Goal: Transaction & Acquisition: Purchase product/service

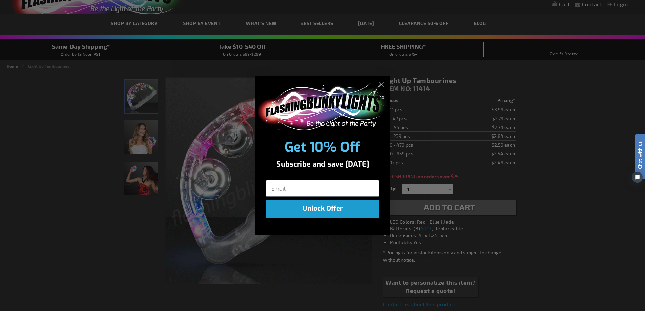
scroll to position [30, 0]
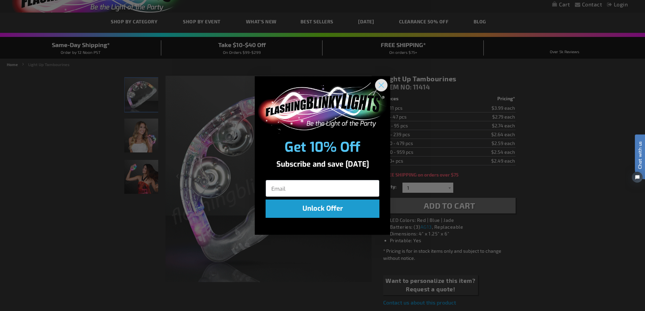
click at [383, 84] on circle "Close dialog" at bounding box center [381, 84] width 11 height 11
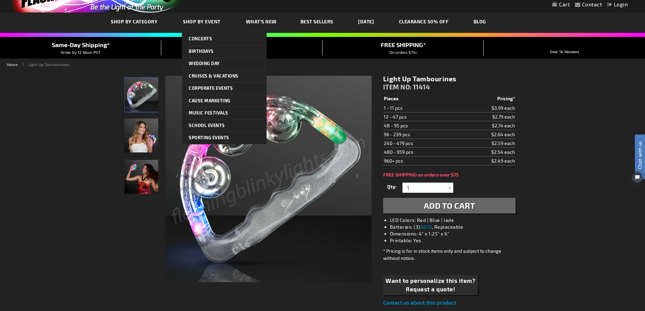
scroll to position [0, 0]
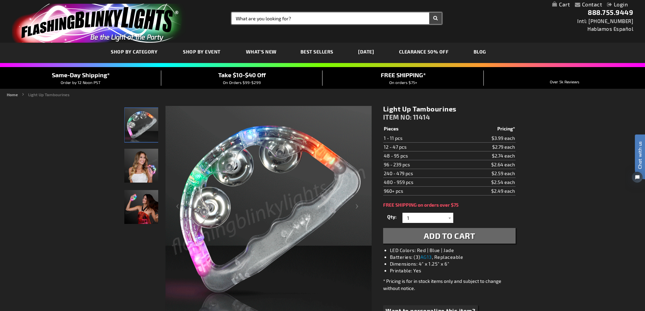
click at [265, 17] on input "Search" at bounding box center [337, 19] width 211 height 12
type input "tambourine"
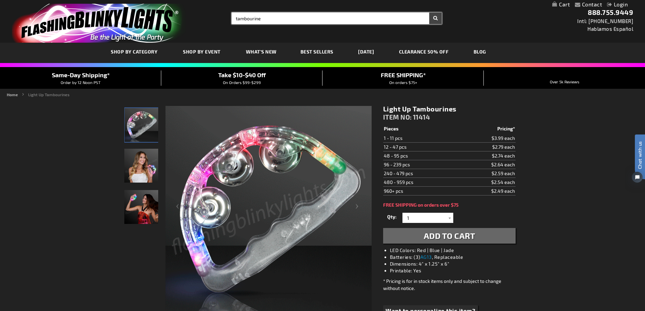
click at [430, 13] on button "Search" at bounding box center [436, 19] width 13 height 12
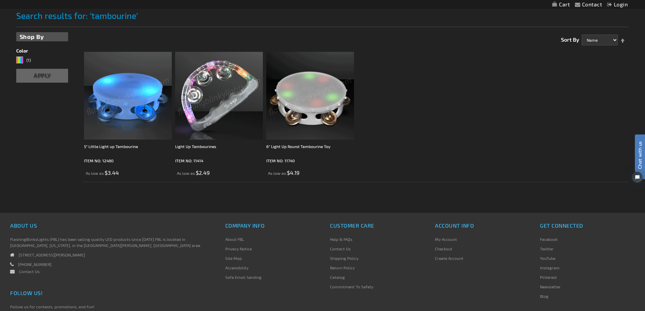
click at [144, 100] on img at bounding box center [128, 96] width 88 height 88
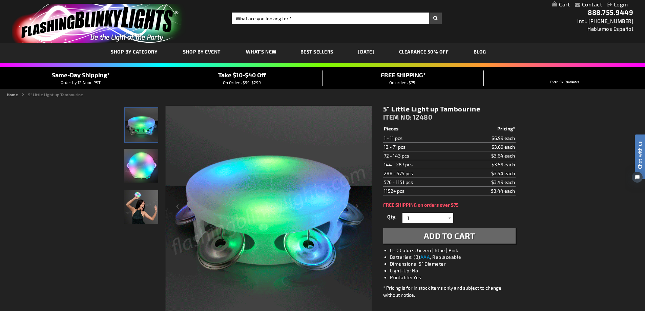
scroll to position [9, 0]
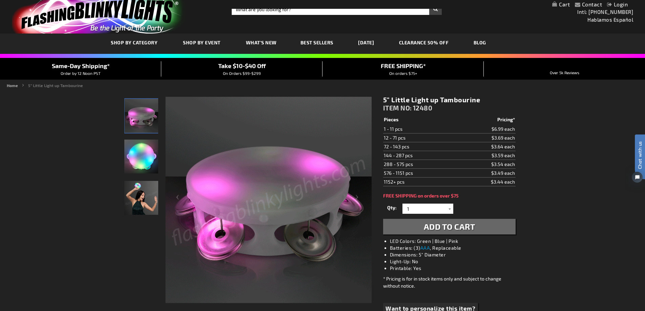
click at [124, 202] on img "Woman partying Light Up Mini Tambourine LED Toy" at bounding box center [141, 198] width 34 height 34
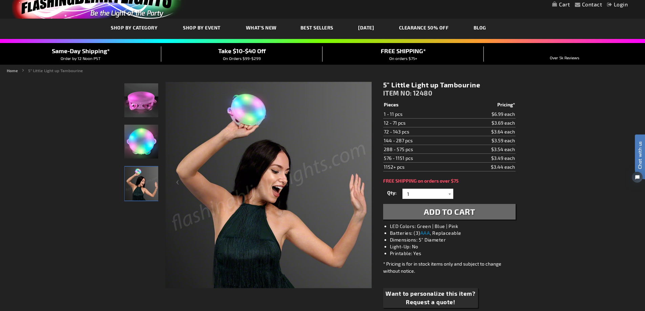
scroll to position [25, 0]
